Goal: Book appointment/travel/reservation

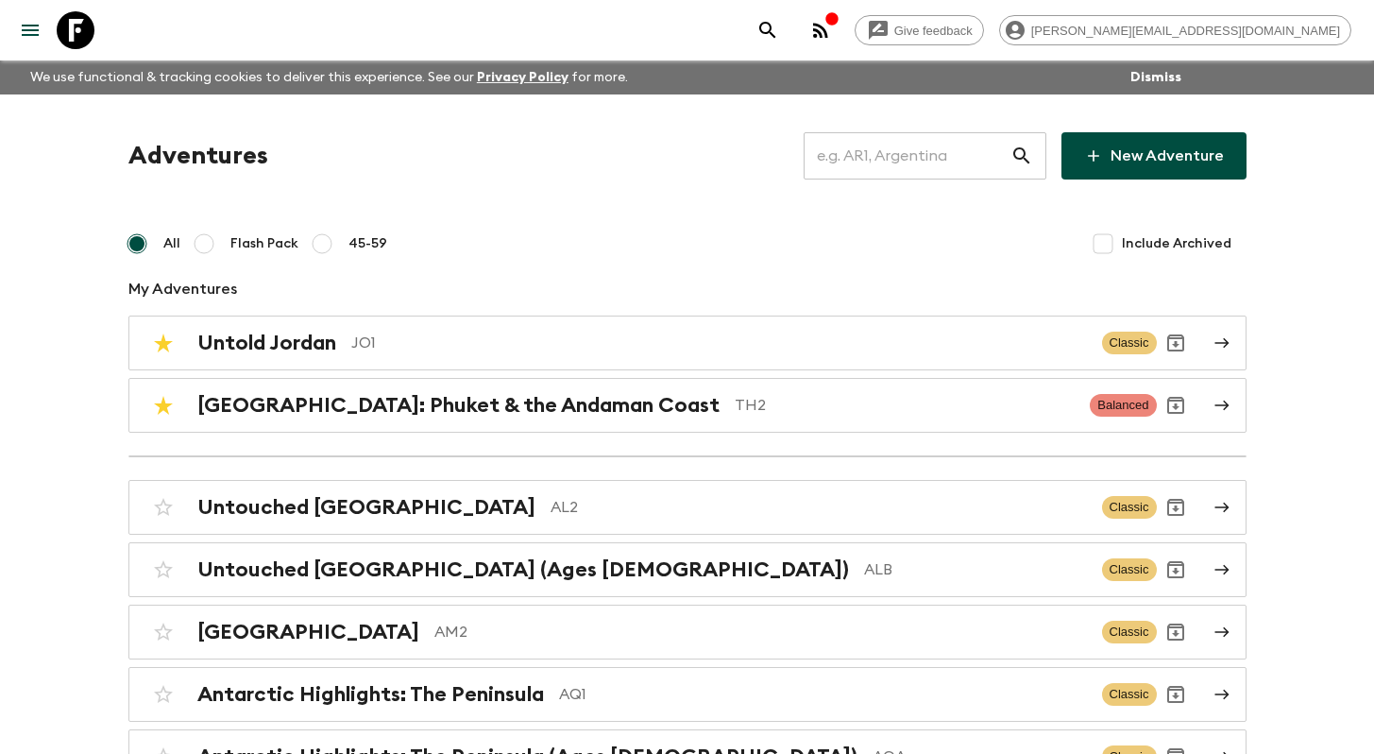
scroll to position [1064, 0]
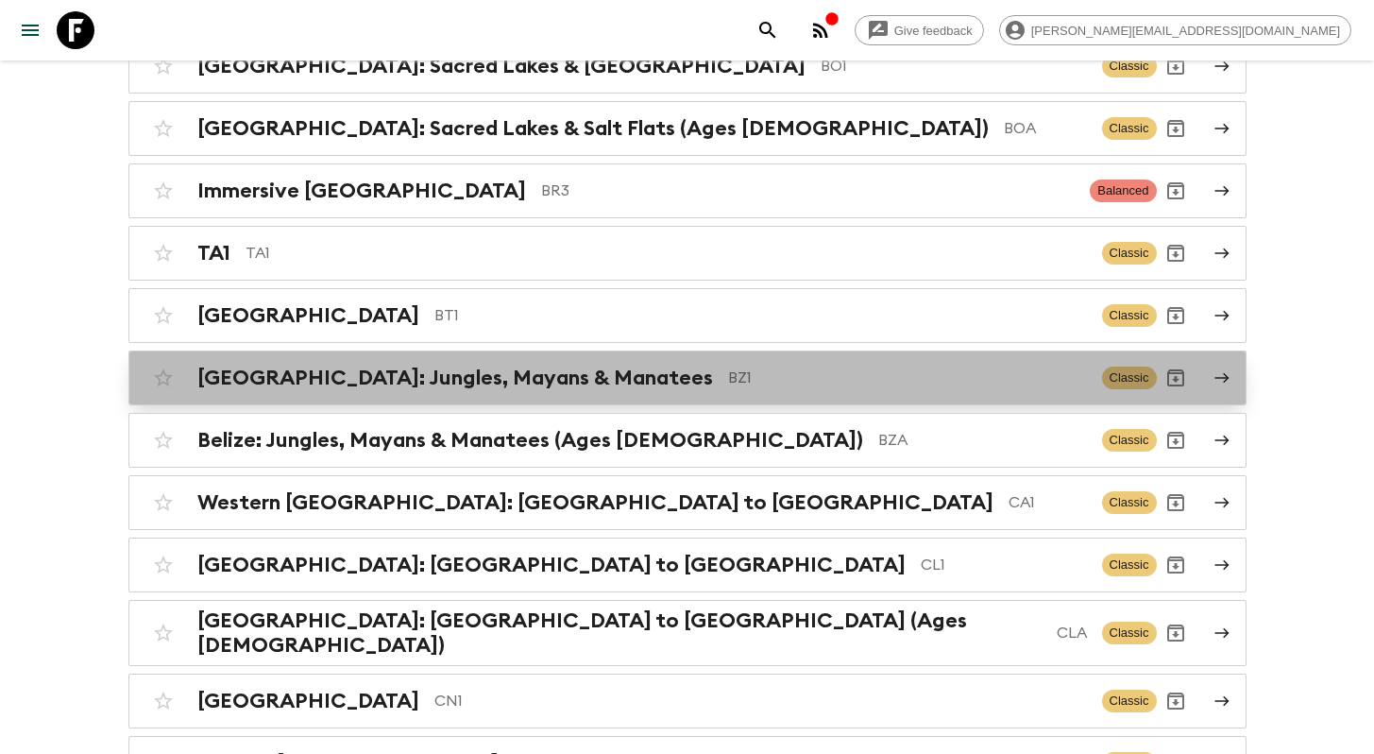
click at [565, 391] on div "[GEOGRAPHIC_DATA]: Jungles, Mayans & Manatees BZ1 Classic" at bounding box center [650, 378] width 1012 height 38
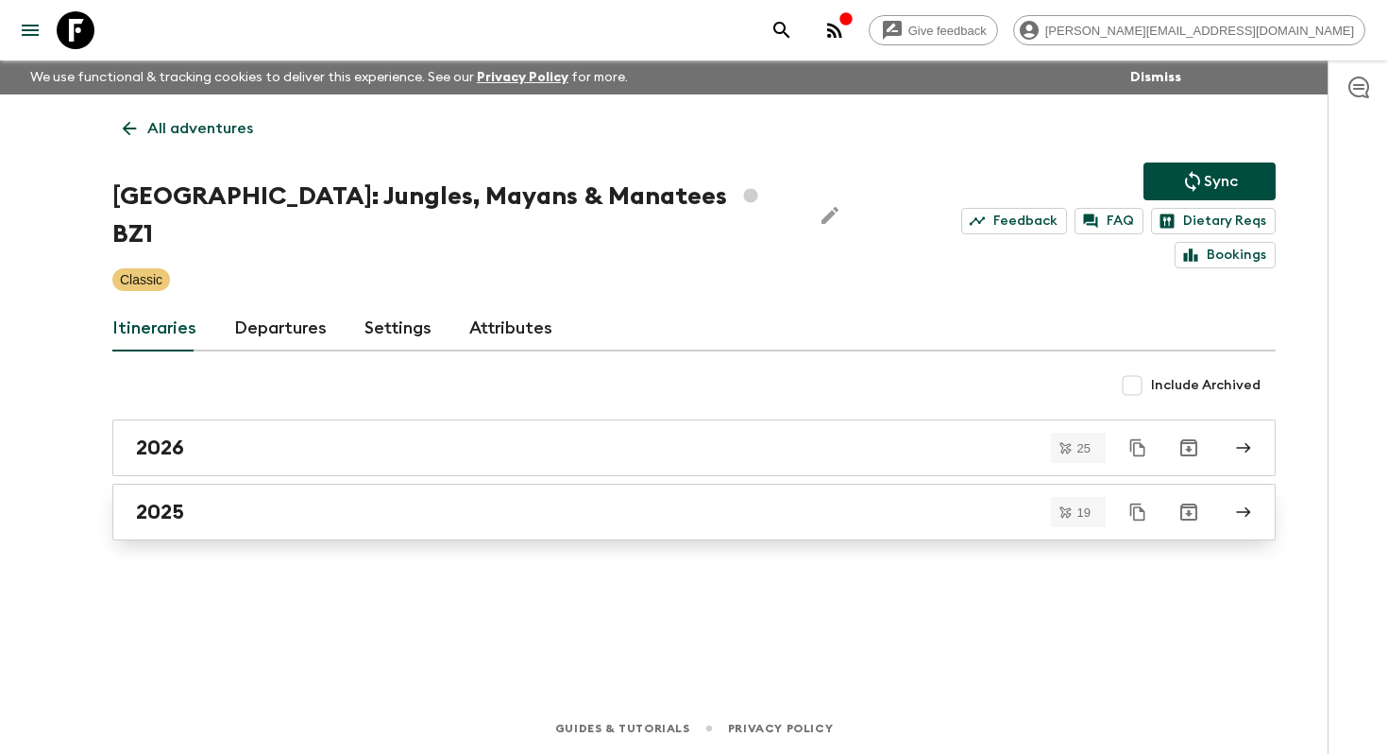
click at [516, 483] on link "2025" at bounding box center [693, 511] width 1163 height 57
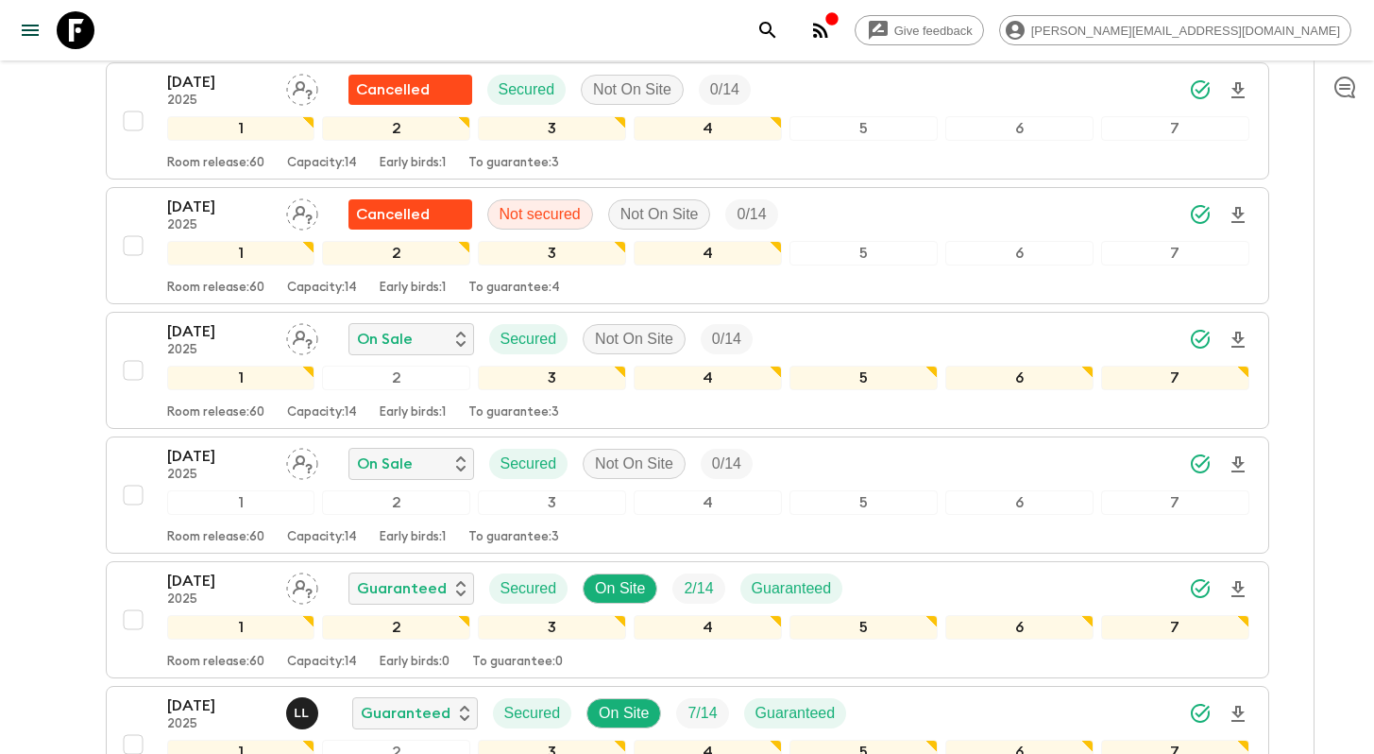
scroll to position [2181, 0]
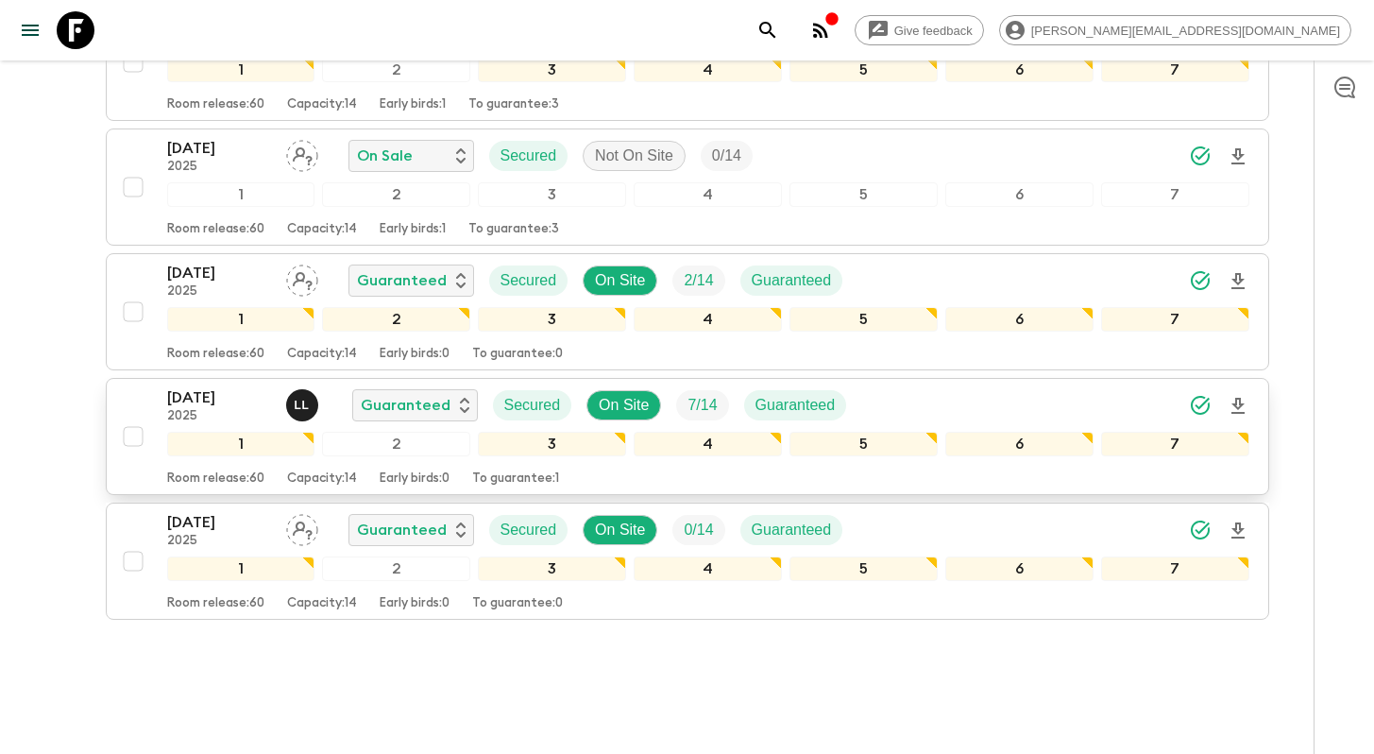
click at [231, 386] on p "[DATE]" at bounding box center [219, 397] width 104 height 23
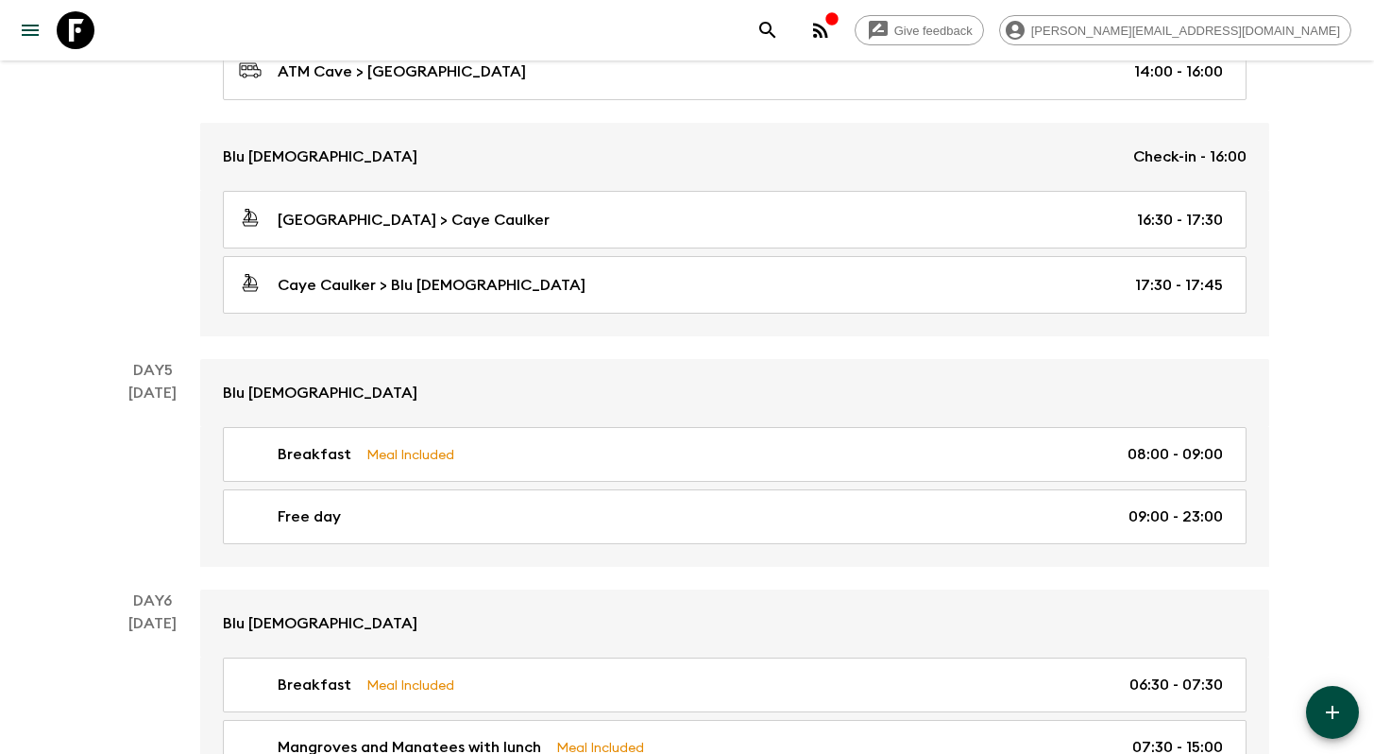
scroll to position [1876, 0]
